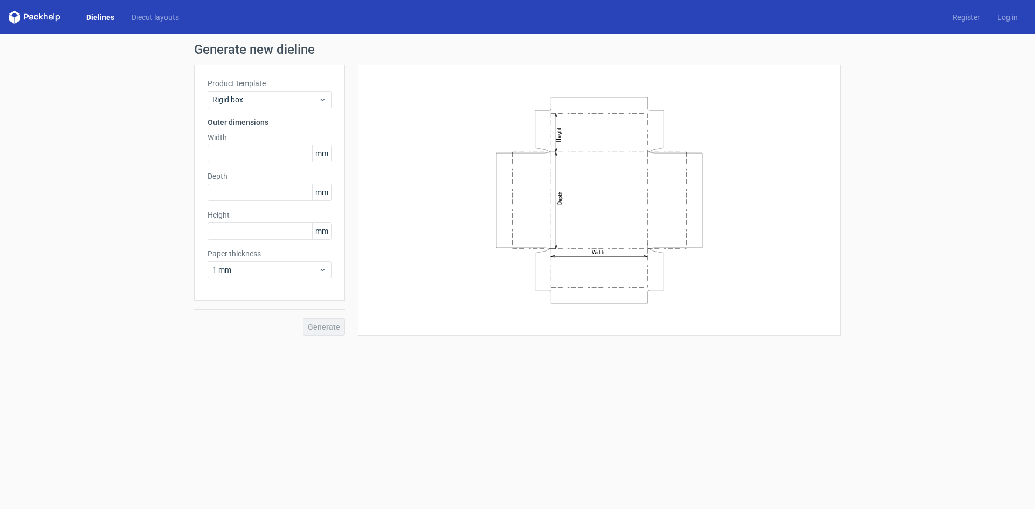
click at [319, 157] on span "mm" at bounding box center [321, 154] width 19 height 16
click at [276, 154] on input "text" at bounding box center [270, 153] width 124 height 17
click at [293, 233] on input "text" at bounding box center [270, 231] width 124 height 17
click at [289, 191] on input "text" at bounding box center [270, 192] width 124 height 17
click at [288, 150] on input "text" at bounding box center [270, 153] width 124 height 17
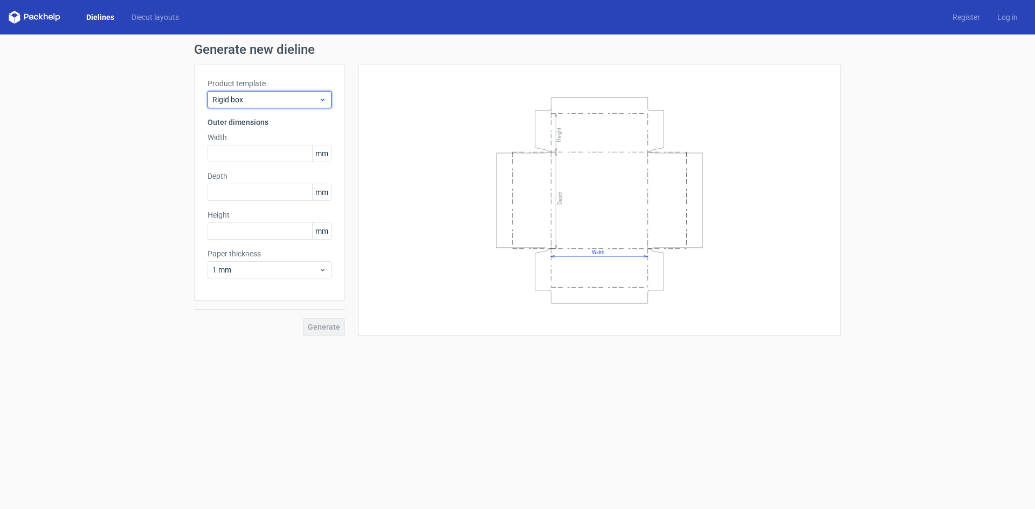
click at [296, 94] on div "Rigid box" at bounding box center [270, 99] width 124 height 17
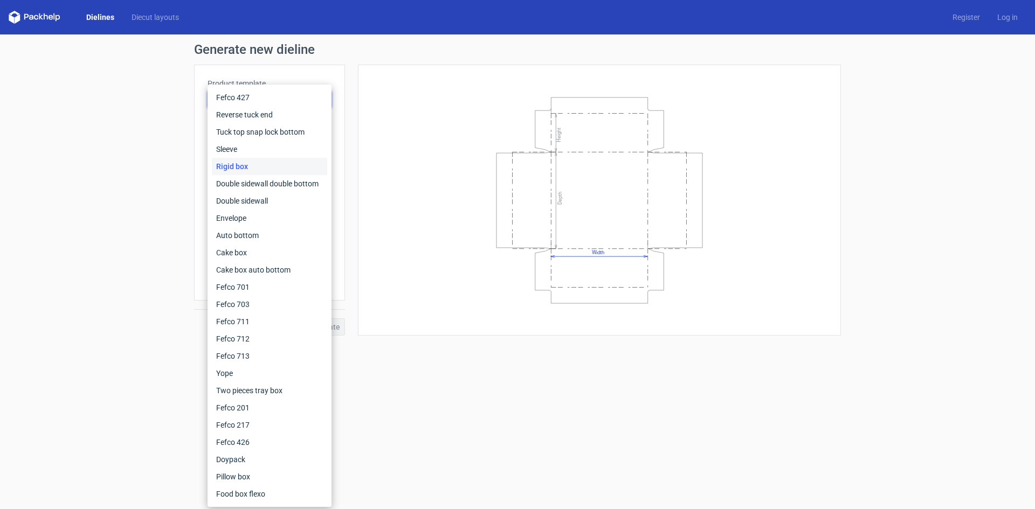
click at [253, 164] on div "Rigid box" at bounding box center [269, 166] width 115 height 17
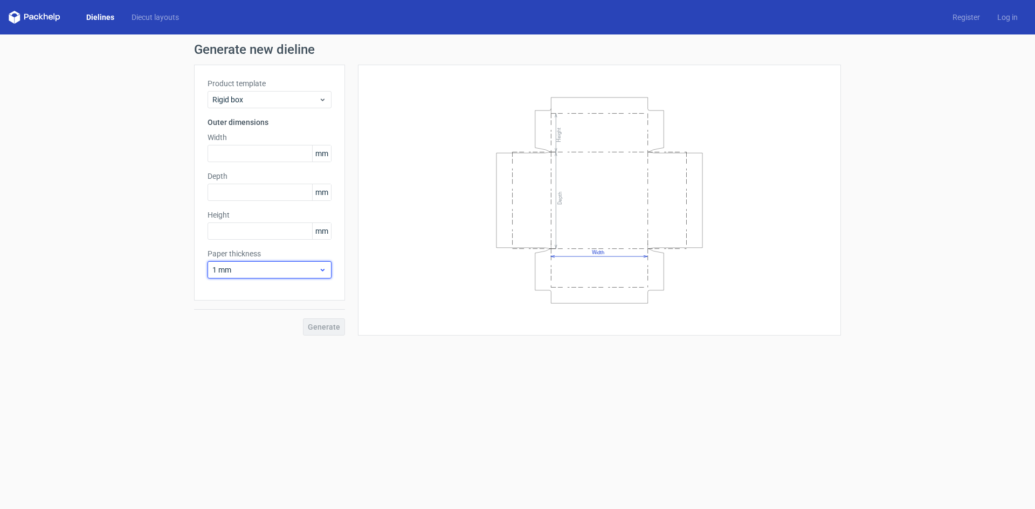
click at [320, 270] on icon at bounding box center [323, 270] width 8 height 9
click at [273, 157] on input "text" at bounding box center [270, 153] width 124 height 17
type input "250"
type input "180"
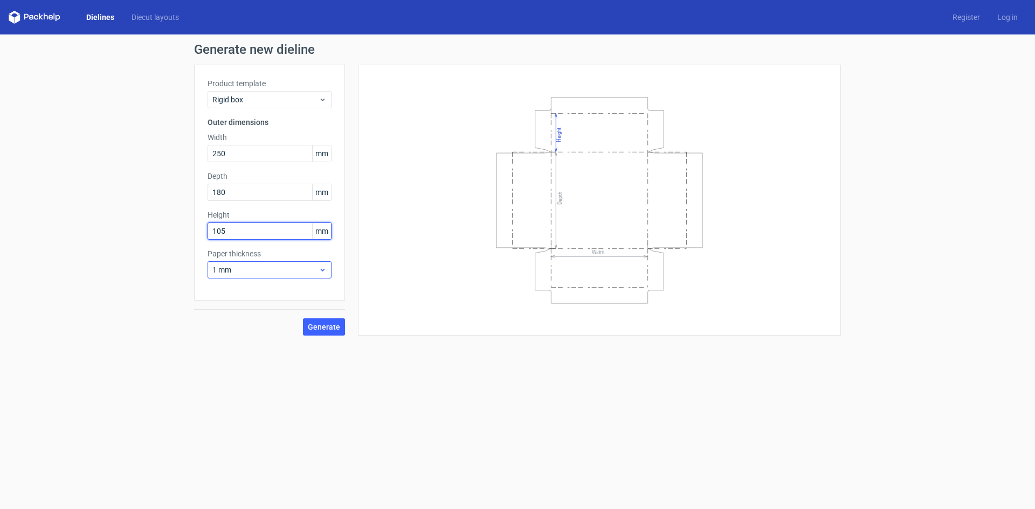
type input "105"
click at [323, 267] on icon at bounding box center [323, 270] width 8 height 9
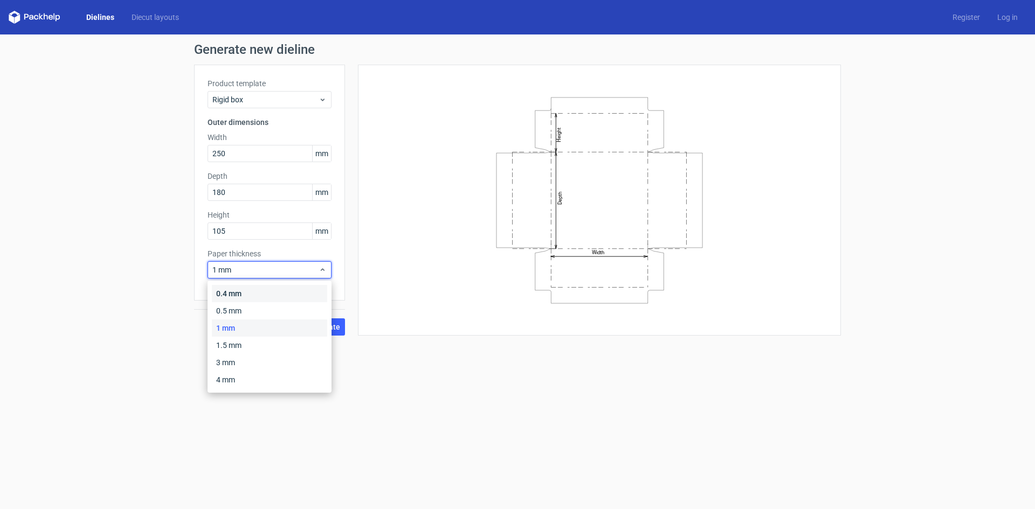
click at [253, 296] on div "0.4 mm" at bounding box center [269, 293] width 115 height 17
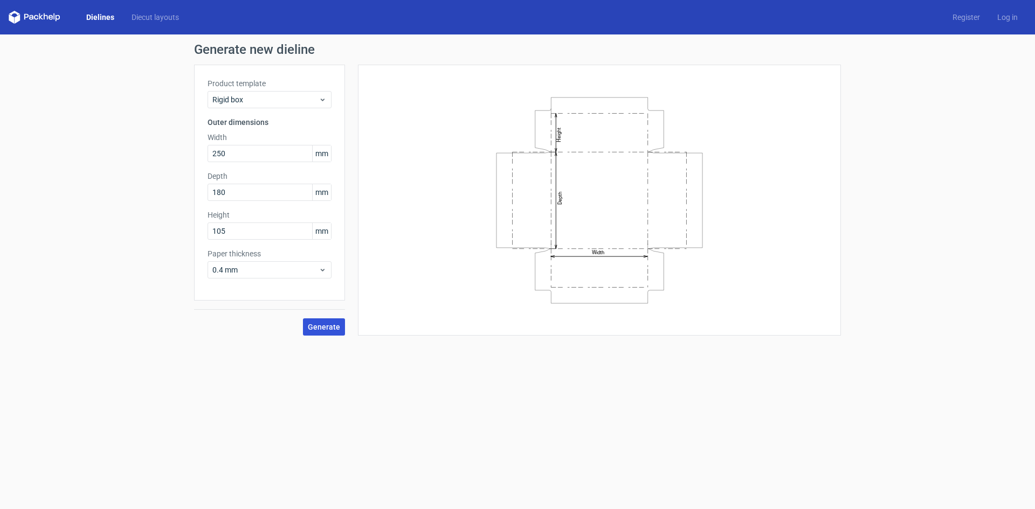
click at [332, 330] on span "Generate" at bounding box center [324, 327] width 32 height 8
